Goal: Information Seeking & Learning: Learn about a topic

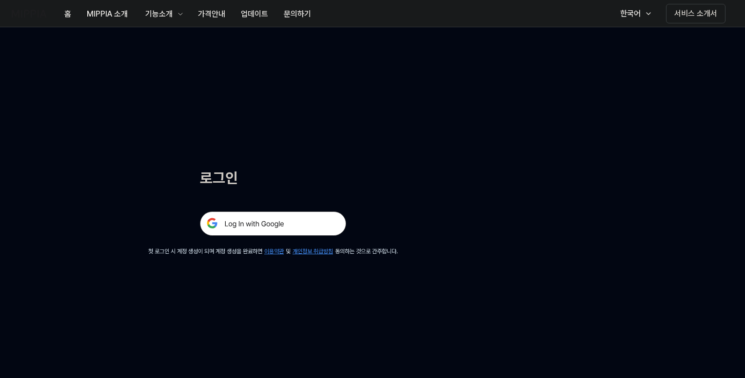
click at [281, 224] on img at bounding box center [273, 224] width 146 height 24
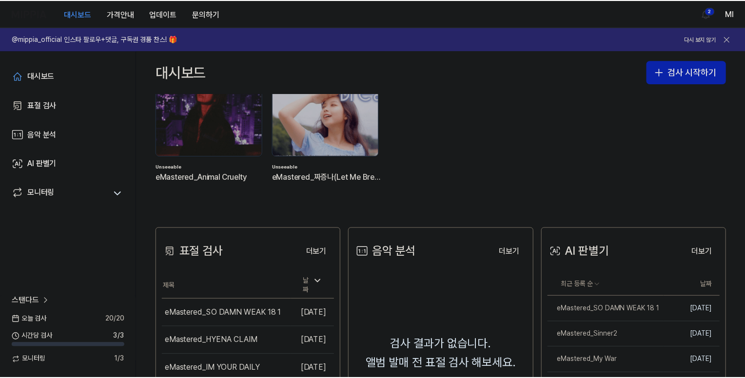
scroll to position [97, 0]
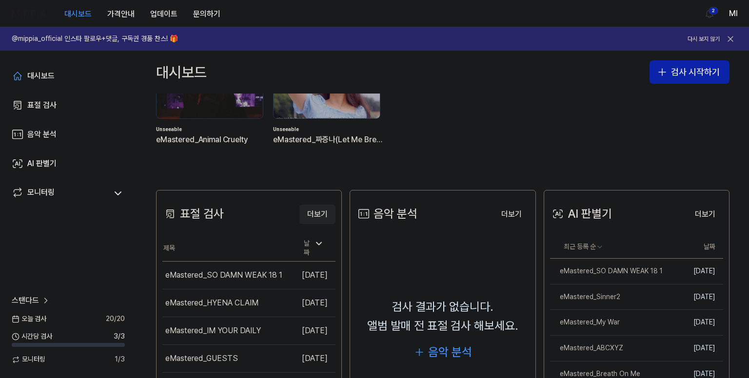
click at [318, 214] on button "더보기" at bounding box center [317, 214] width 36 height 19
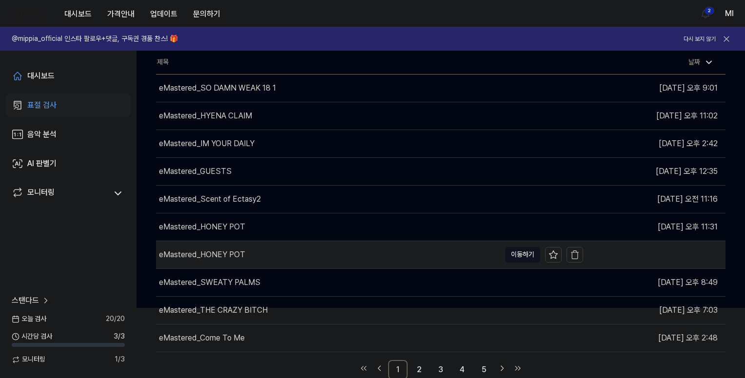
scroll to position [70, 0]
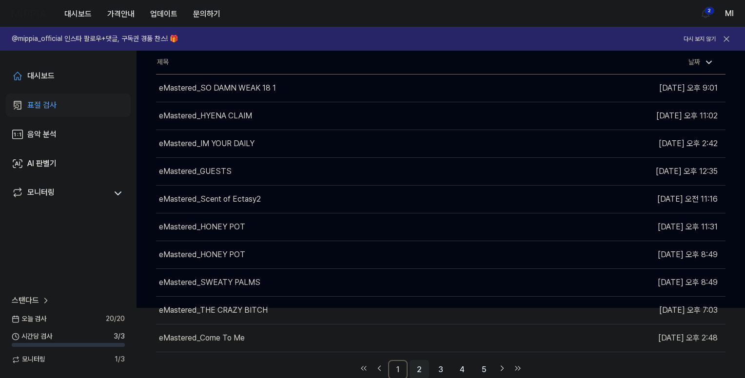
click at [423, 366] on link "2" at bounding box center [418, 369] width 19 height 19
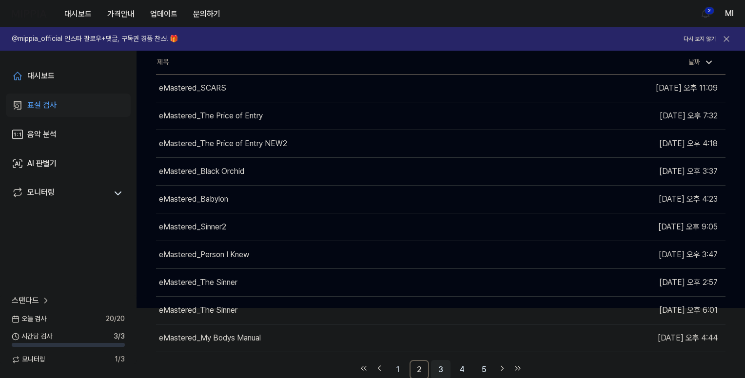
click at [439, 368] on link "3" at bounding box center [440, 369] width 19 height 19
click at [458, 372] on link "4" at bounding box center [461, 369] width 19 height 19
click at [463, 367] on link "5" at bounding box center [461, 369] width 19 height 19
click at [467, 367] on link "6" at bounding box center [461, 369] width 19 height 19
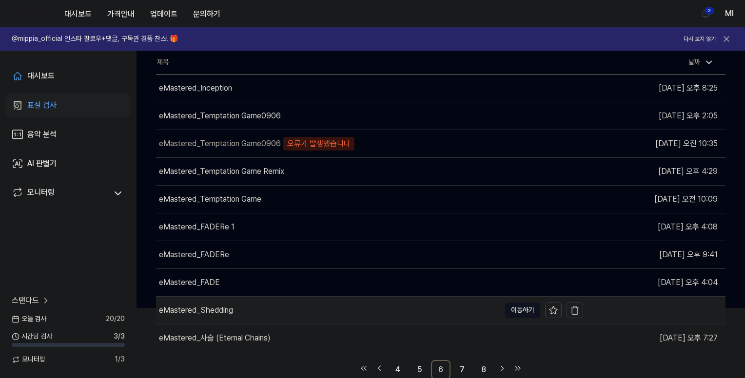
click at [314, 306] on div "eMastered_Shedding" at bounding box center [328, 310] width 344 height 27
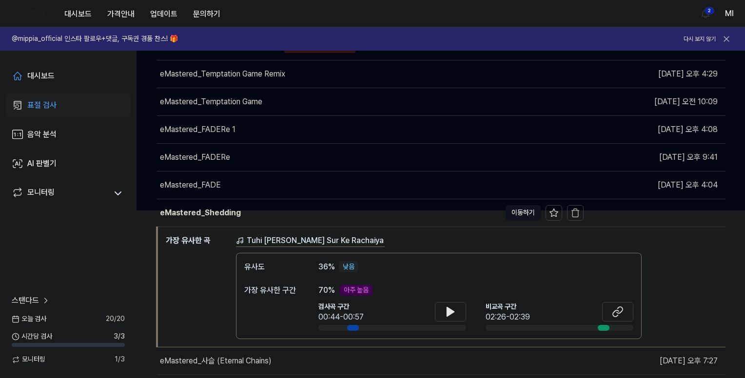
scroll to position [168, 0]
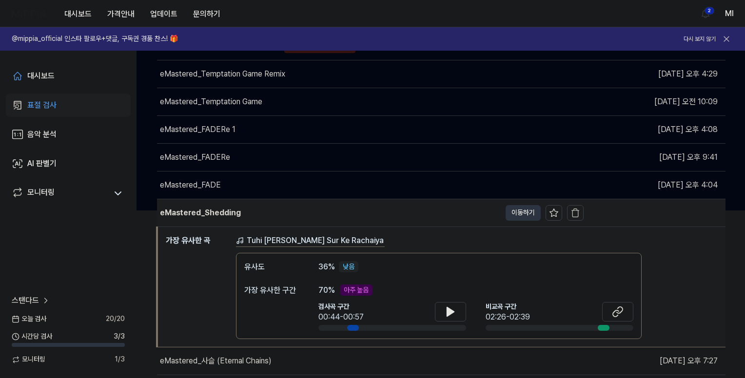
click at [523, 210] on button "이동하기" at bounding box center [523, 213] width 35 height 16
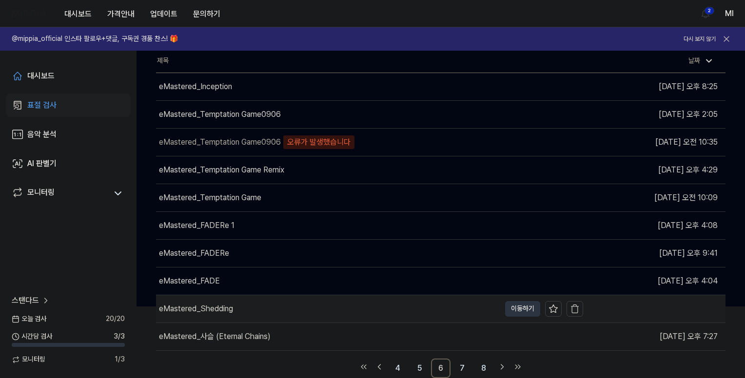
scroll to position [0, 0]
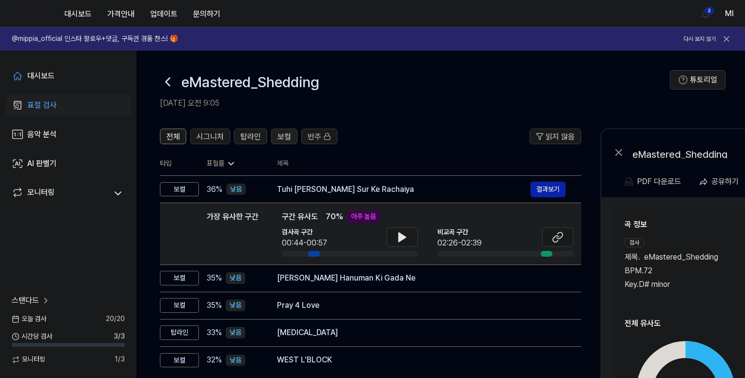
click at [281, 134] on span "보컬" at bounding box center [284, 137] width 14 height 12
click at [246, 133] on span "탑라인" at bounding box center [250, 137] width 20 height 12
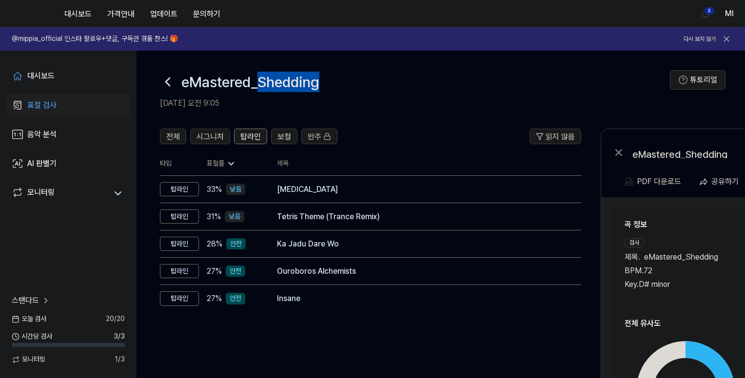
drag, startPoint x: 259, startPoint y: 82, endPoint x: 326, endPoint y: 82, distance: 66.3
click at [326, 82] on div "eMastered_Shedding" at bounding box center [415, 81] width 510 height 23
click at [211, 136] on span "시그니처" at bounding box center [209, 137] width 27 height 12
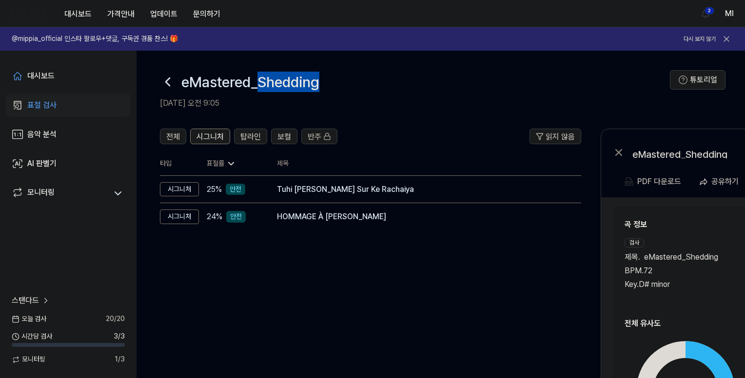
drag, startPoint x: 167, startPoint y: 136, endPoint x: 173, endPoint y: 144, distance: 10.4
click at [167, 136] on span "전체" at bounding box center [173, 137] width 14 height 12
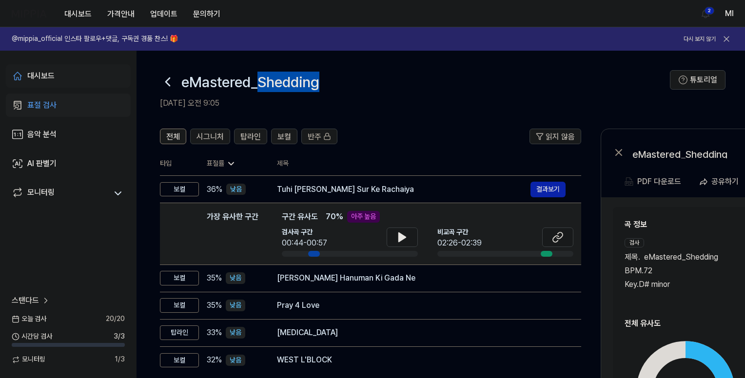
click at [41, 73] on div "대시보드" at bounding box center [40, 76] width 27 height 12
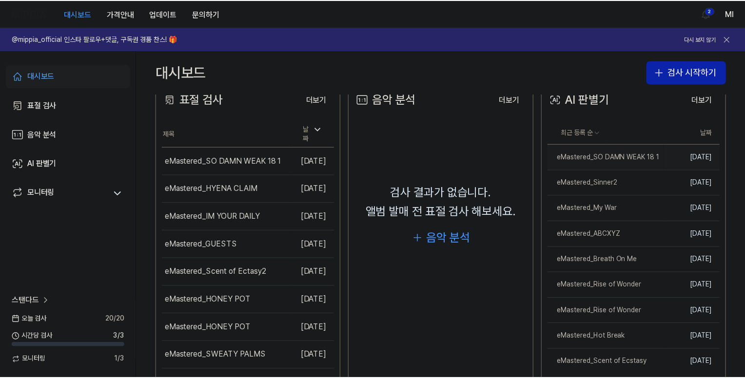
scroll to position [195, 0]
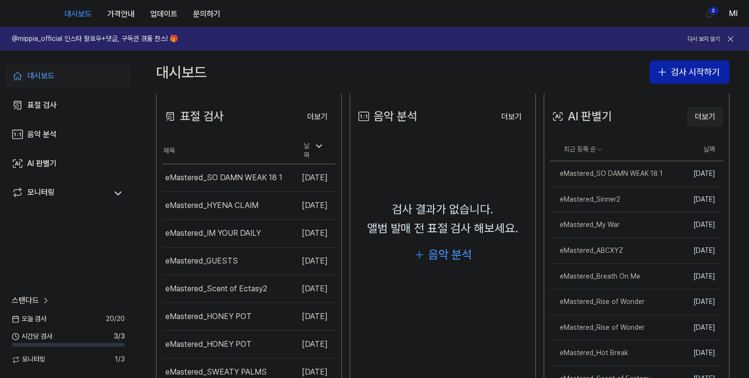
click at [699, 116] on button "더보기" at bounding box center [705, 116] width 36 height 19
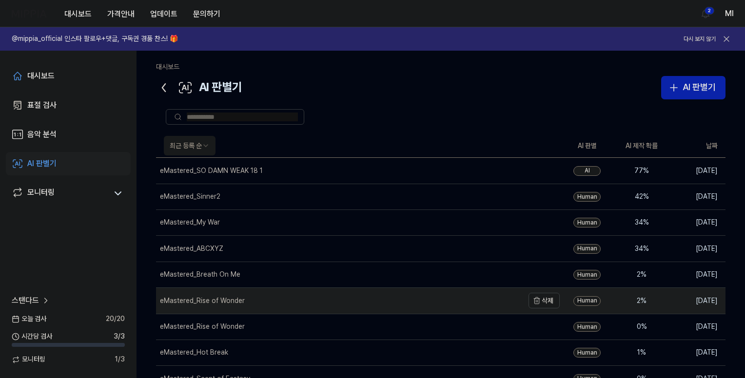
scroll to position [72, 0]
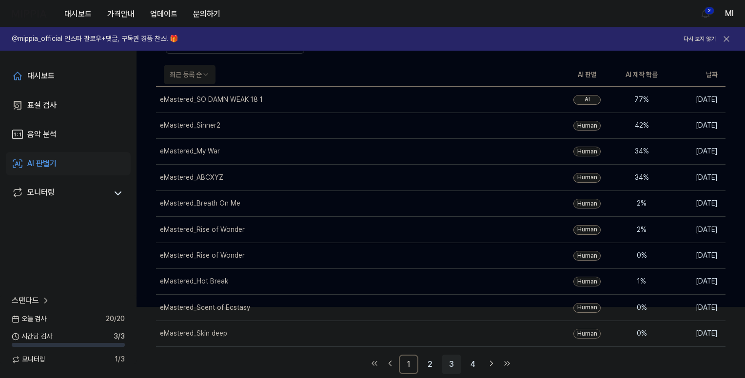
click at [449, 365] on link "3" at bounding box center [451, 364] width 19 height 19
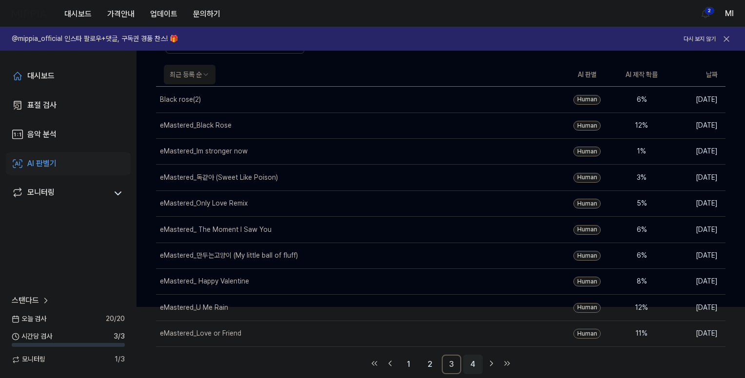
click at [472, 362] on link "4" at bounding box center [472, 364] width 19 height 19
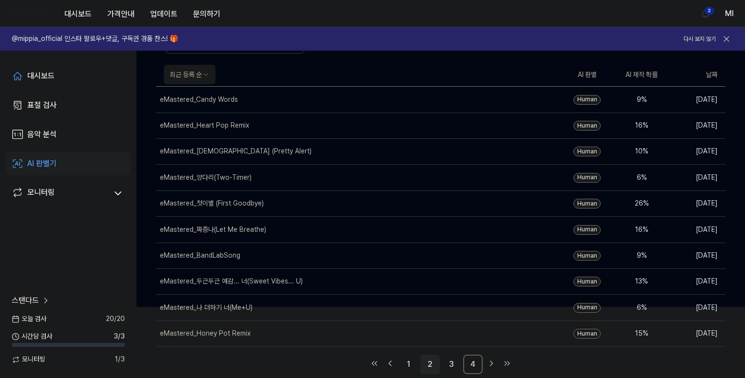
click at [432, 366] on link "2" at bounding box center [429, 364] width 19 height 19
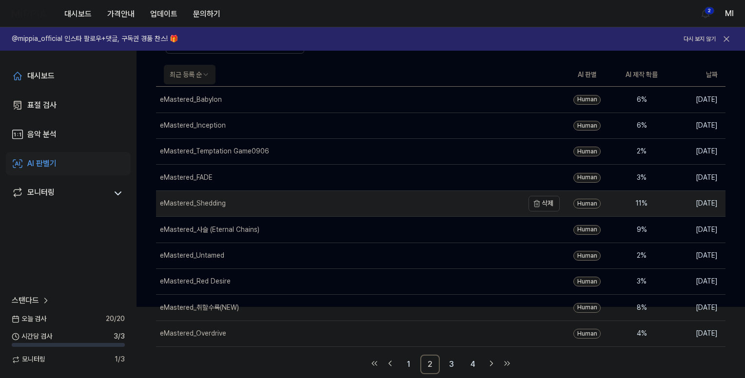
click at [246, 203] on div "eMastered_Shedding" at bounding box center [340, 203] width 368 height 25
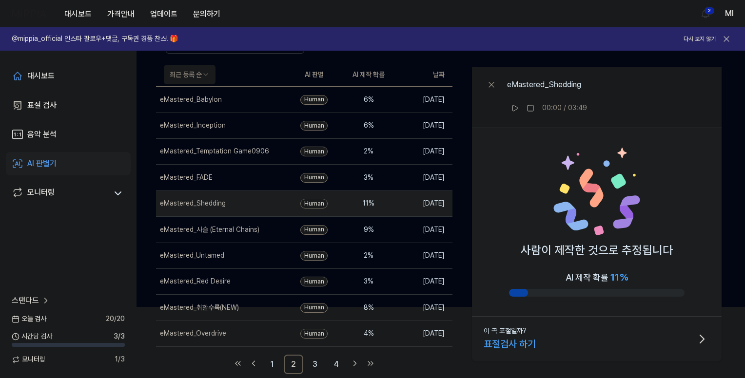
click at [439, 8] on div "대시보드 가격안내 업데이트 문의하기 2 Ml" at bounding box center [372, 13] width 721 height 27
